Goal: Task Accomplishment & Management: Complete application form

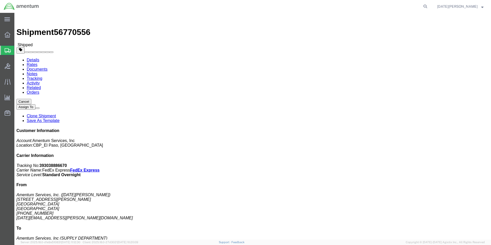
click at [0, 0] on span "Create Shipment" at bounding box center [0, 0] width 0 height 0
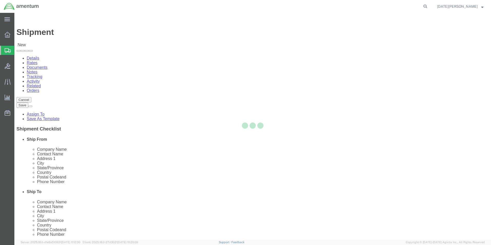
select select
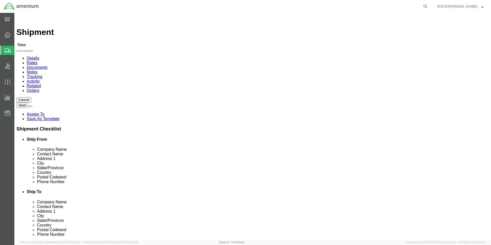
type input "efo"
select select "49831"
select select "[GEOGRAPHIC_DATA]"
click input "text"
type input "s"
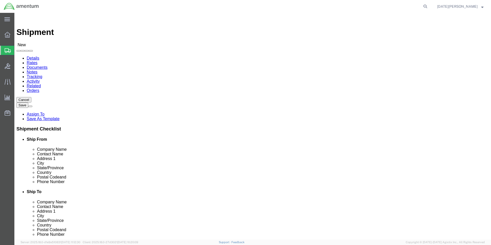
click input "text"
type input "s"
type input "d"
type input "s"
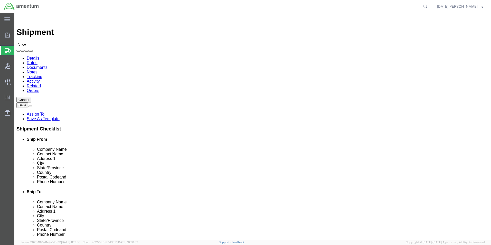
type input "Safran Helicopter Engines"
click input "text"
type input "Repair Room"
type input "[STREET_ADDRESS]"
type input "Grand Prarie"
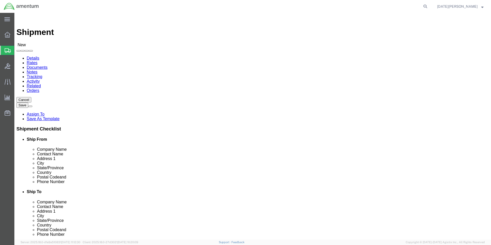
type input "t"
type input "[US_STATE]"
type input "u"
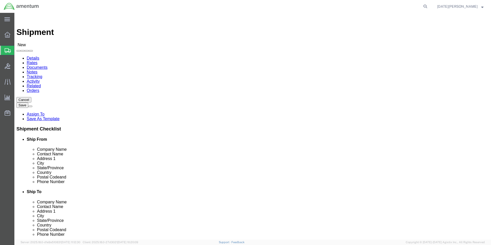
scroll to position [403, 0]
type input "75052-8927"
click input "text"
type input "[PHONE_NUMBER]"
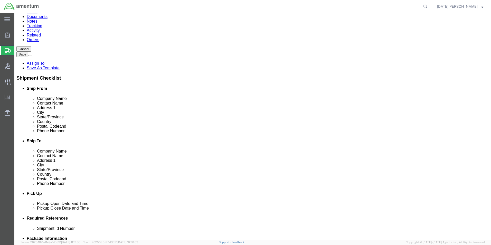
scroll to position [51, 0]
click div "ADDITIONAL INFORMATION"
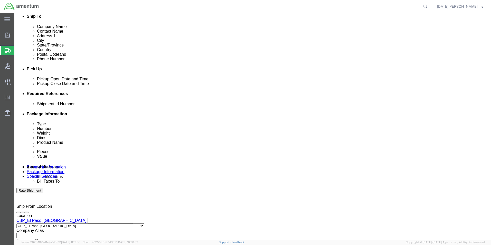
scroll to position [180, 0]
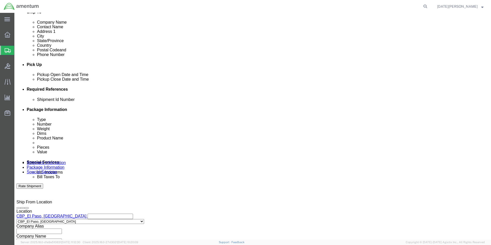
click div "Shipment Id Number"
click input "text"
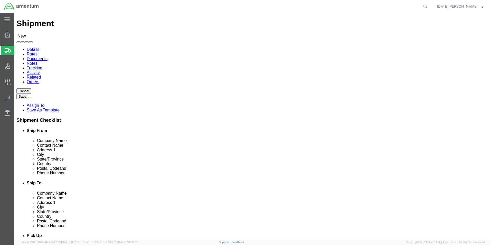
scroll to position [0, 0]
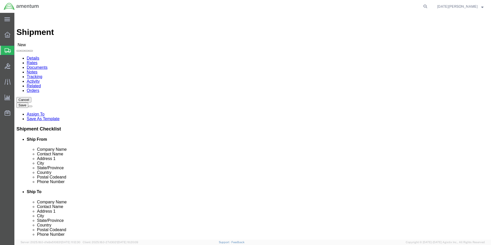
click input "text"
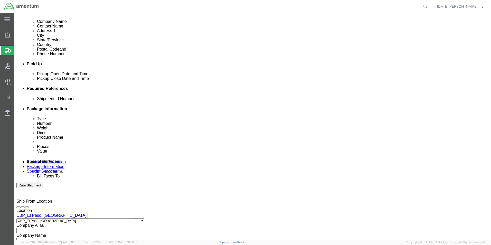
scroll to position [205, 0]
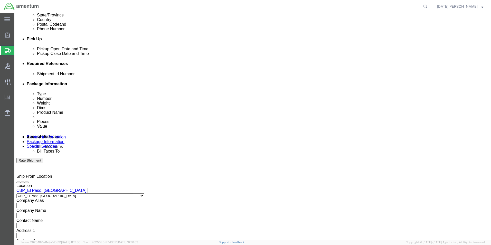
click input "text"
type input "c"
type input "CBP0043697"
click button "Continue"
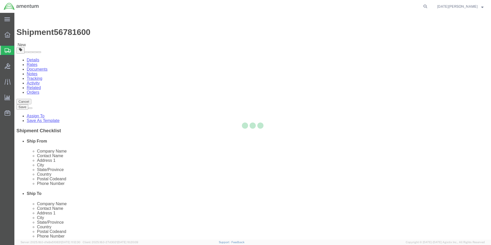
click at [101, 124] on div at bounding box center [252, 126] width 476 height 227
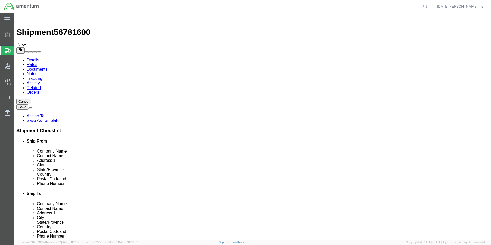
drag, startPoint x: 91, startPoint y: 91, endPoint x: 90, endPoint y: 94, distance: 3.0
click select "Select BCK Boxes Bale(s) Basket(s) Bolt(s) Bottle(s) Buckets Bulk Bundle(s) Can…"
select select "CRAT"
click select "Select BCK Boxes Bale(s) Basket(s) Bolt(s) Bottle(s) Buckets Bulk Bundle(s) Can…"
drag, startPoint x: 82, startPoint y: 111, endPoint x: 55, endPoint y: 112, distance: 27.0
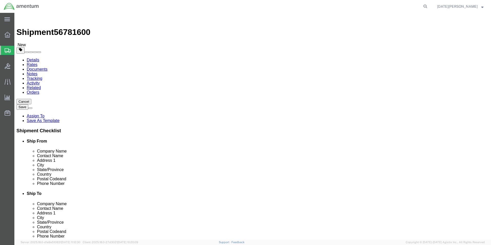
click div "Dimensions Length x Width x Height Select cm ft in"
type input "35"
type input "23"
type input "17"
type input "82"
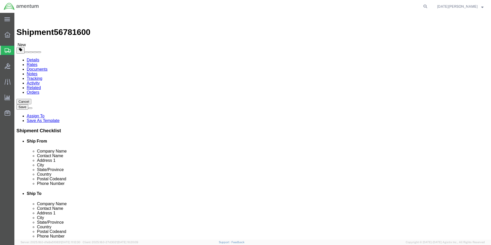
click link "Add Content"
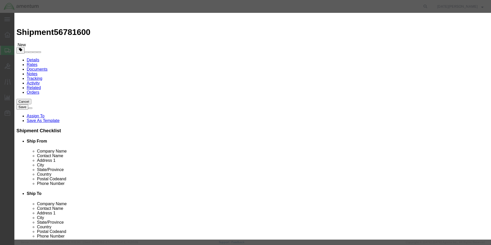
click input "text"
type input "FUEL CONTROL UNIT"
type input "1"
type input "20000"
select select "USD"
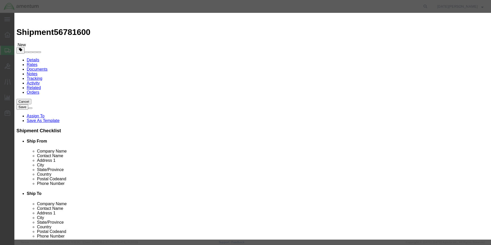
click button "Save & Close"
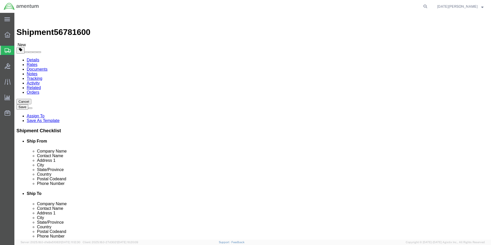
click button "Rate Shipment"
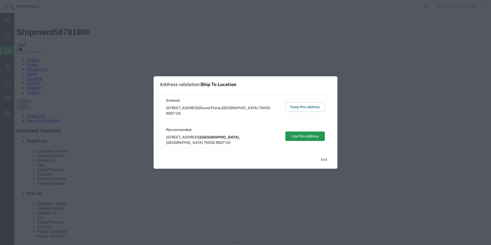
click at [298, 133] on button "Use this address" at bounding box center [305, 135] width 40 height 9
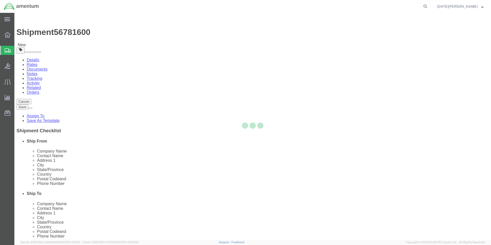
select select "49831"
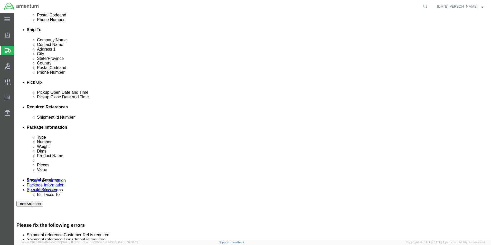
scroll to position [163, 0]
click input "CBP0043697"
click input "text"
type input "CBP0043697"
type input "CBP"
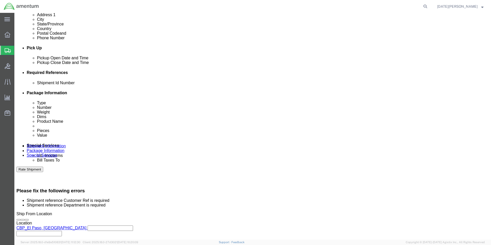
scroll to position [240, 0]
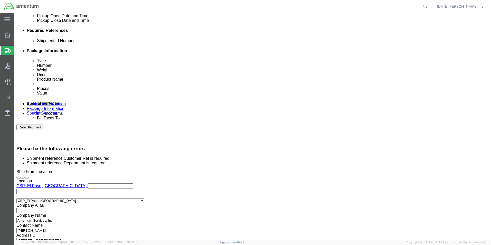
click button "Continue"
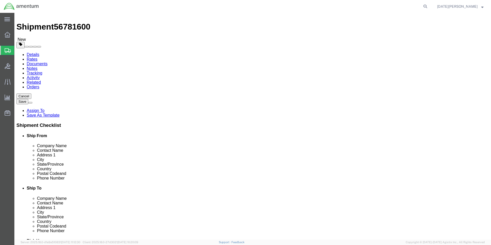
scroll to position [20, 0]
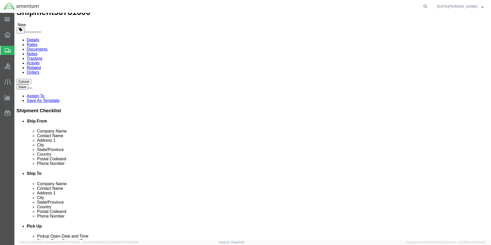
click button "Continue"
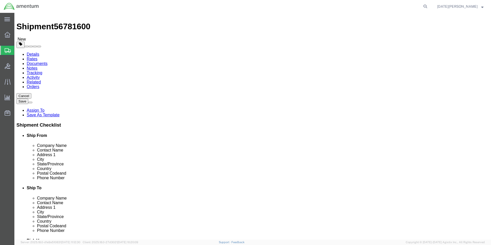
scroll to position [0, 0]
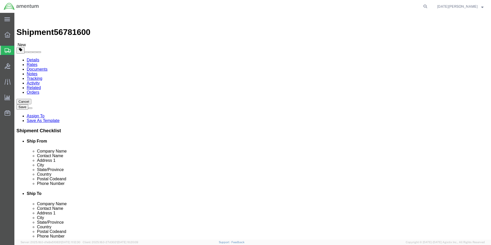
click button "Rate Shipment"
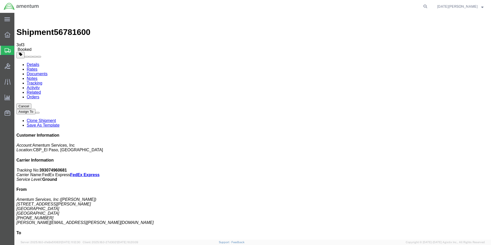
drag, startPoint x: 215, startPoint y: 91, endPoint x: 211, endPoint y: 88, distance: 5.1
